Goal: Obtain resource: Obtain resource

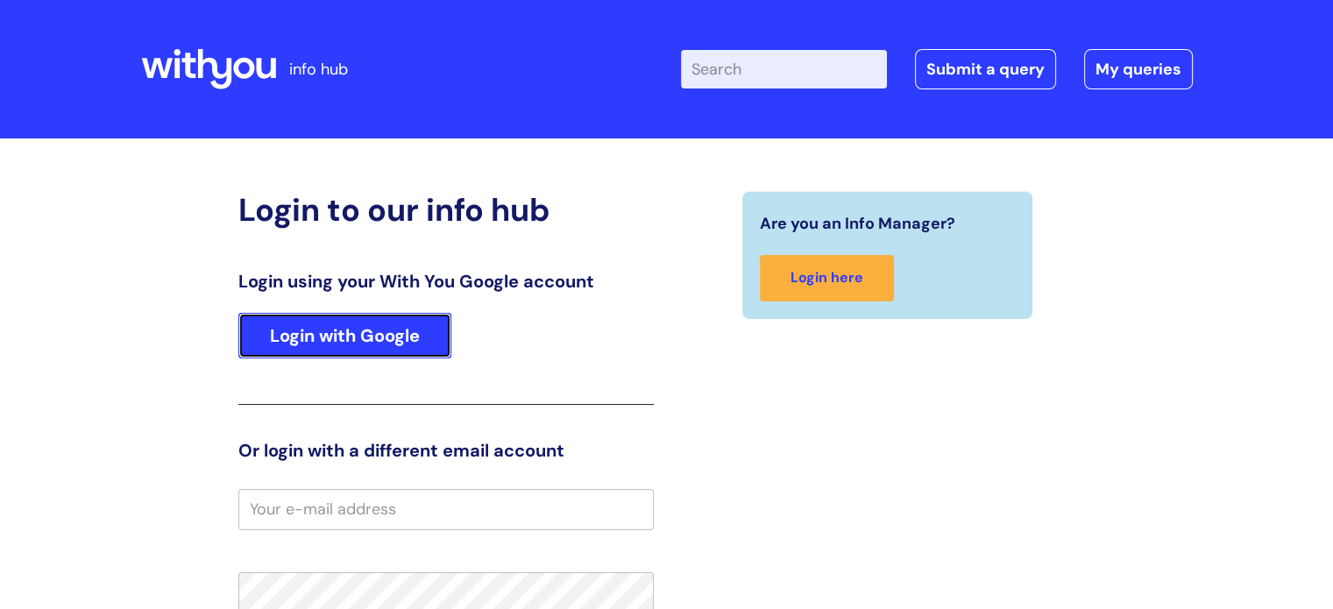
click at [331, 330] on link "Login with Google" at bounding box center [344, 336] width 213 height 46
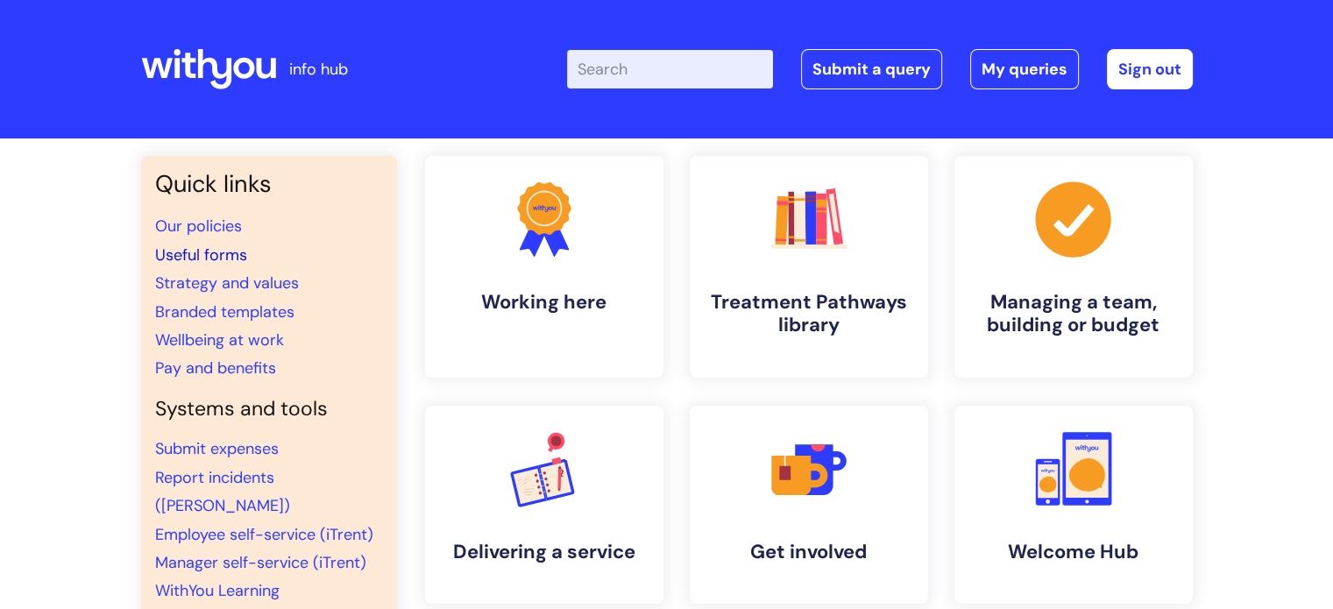
click at [232, 257] on link "Useful forms" at bounding box center [201, 255] width 92 height 21
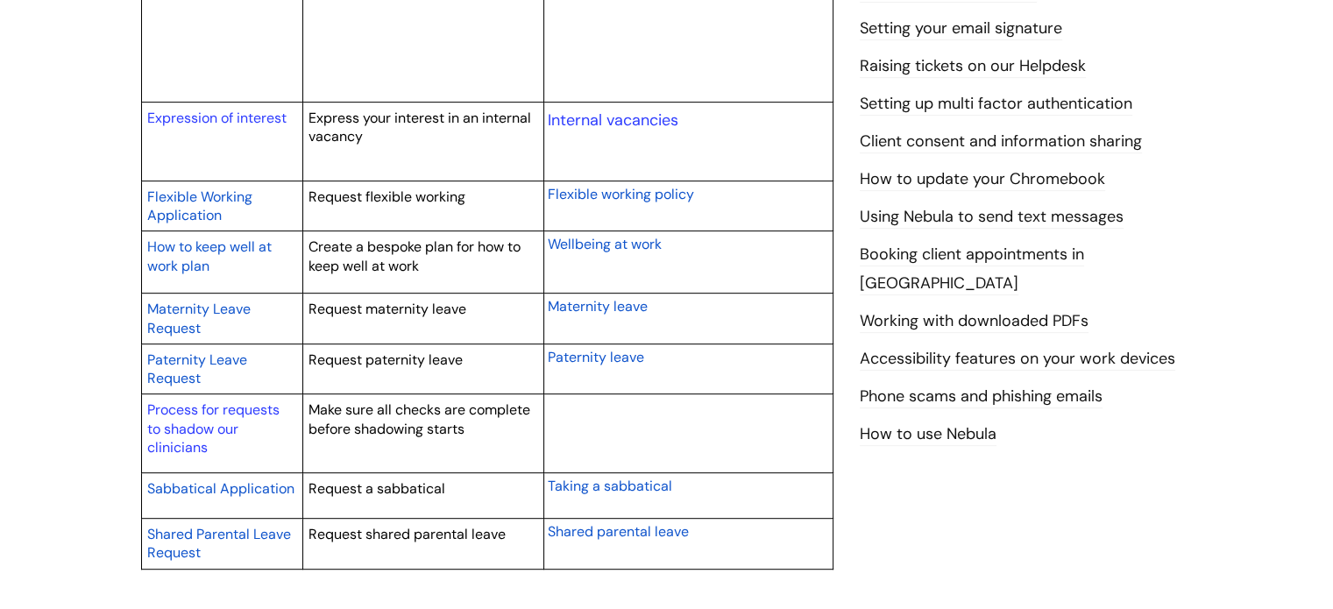
scroll to position [810, 0]
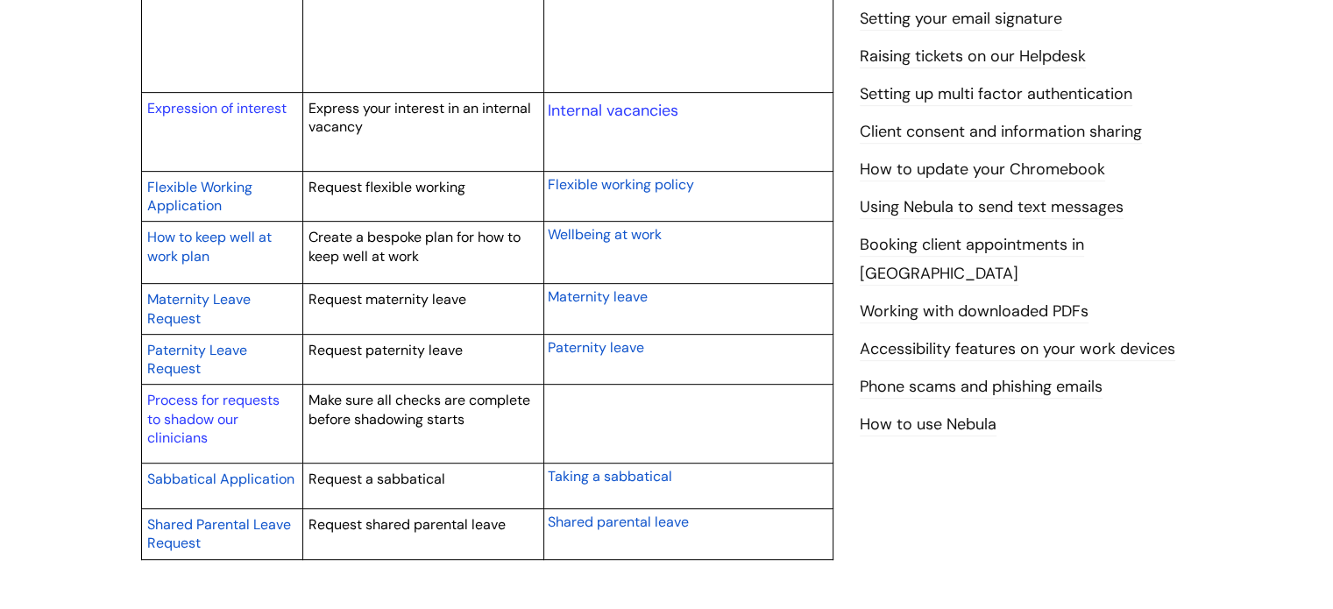
click at [163, 208] on span "Flexible Working Application" at bounding box center [199, 197] width 105 height 38
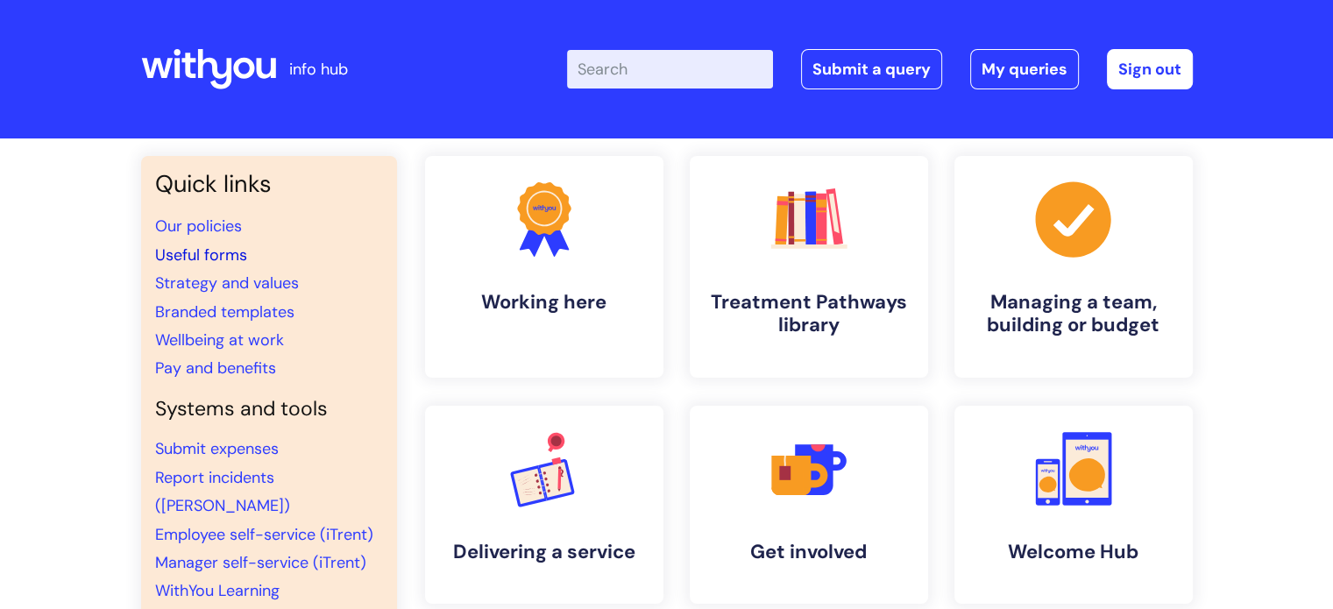
click at [221, 257] on link "Useful forms" at bounding box center [201, 255] width 92 height 21
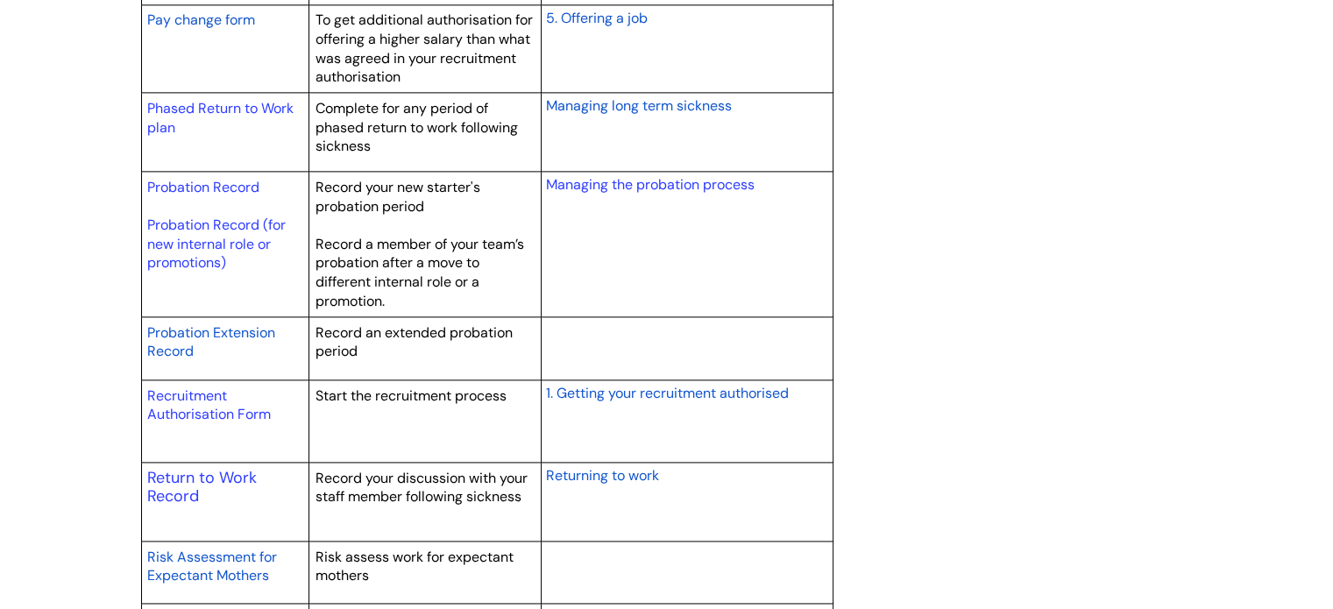
scroll to position [2458, 0]
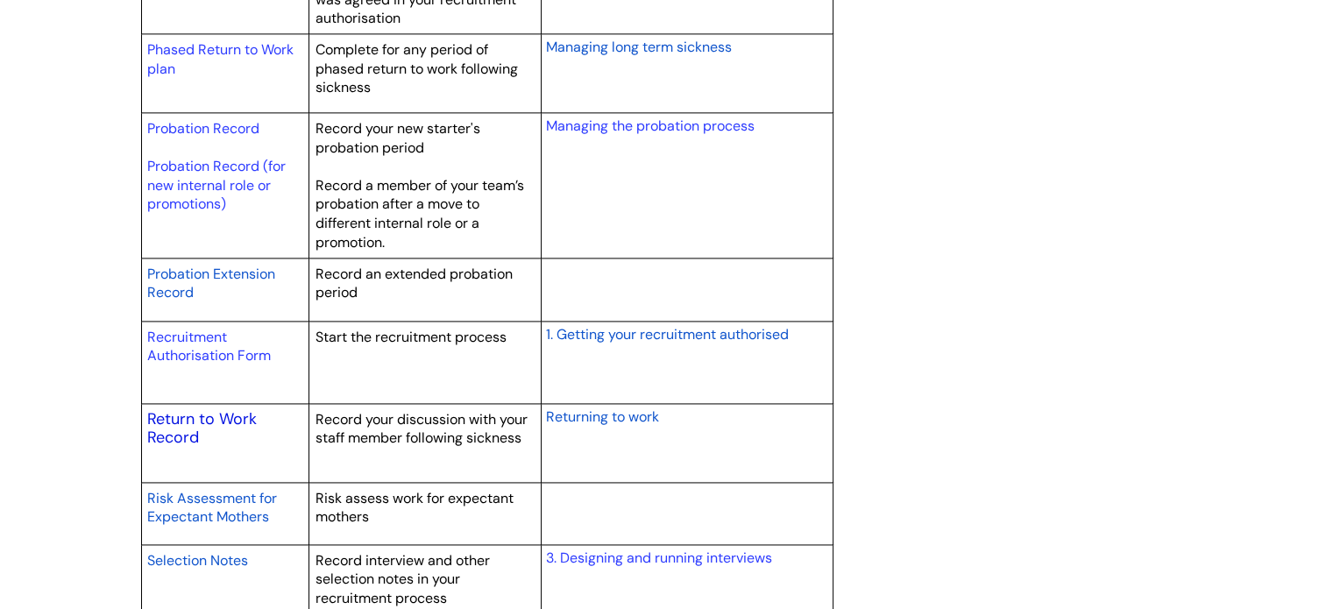
click at [174, 429] on link "Return to Work Record" at bounding box center [202, 428] width 110 height 40
